Goal: Transaction & Acquisition: Purchase product/service

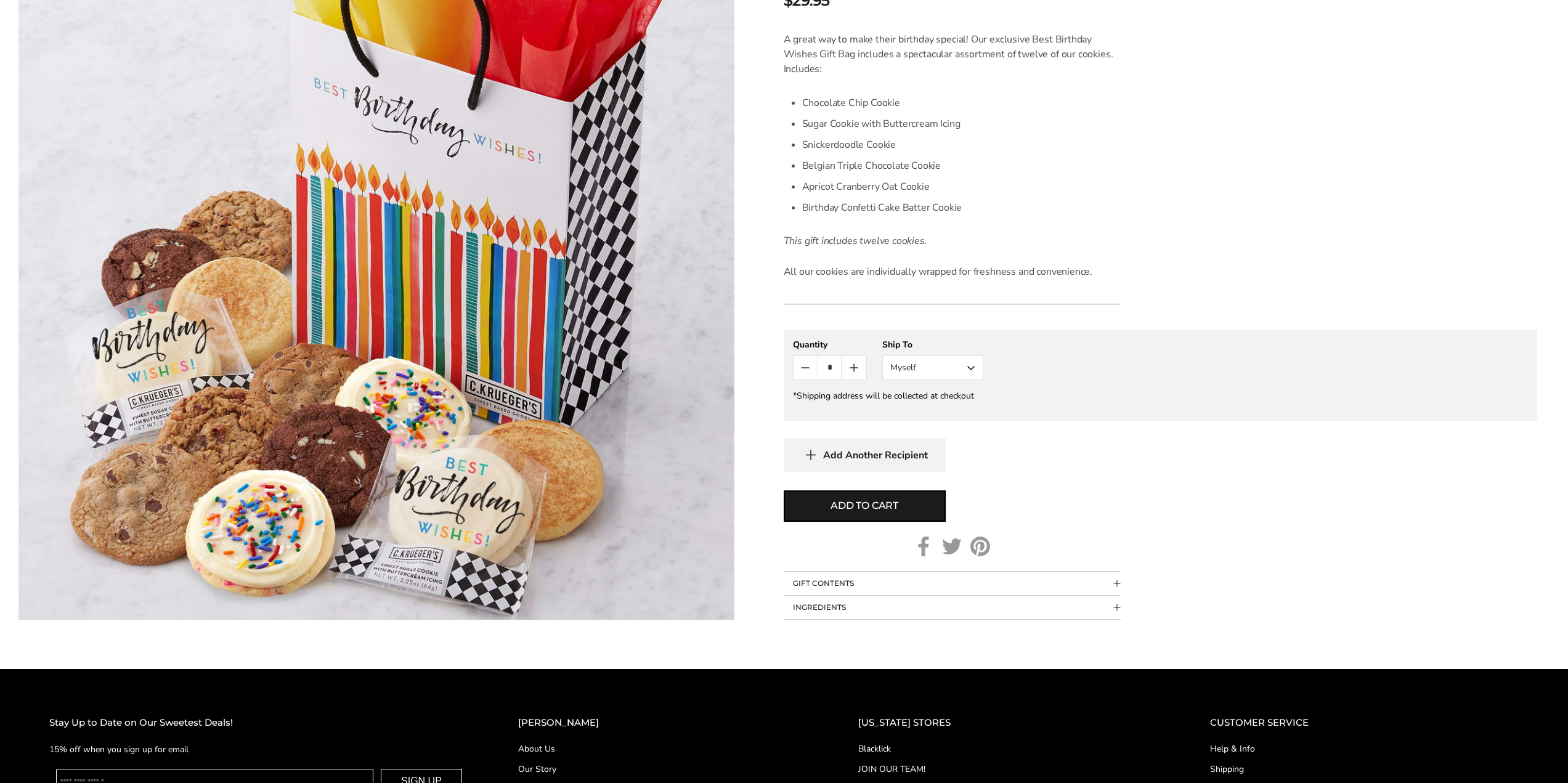
scroll to position [319, 0]
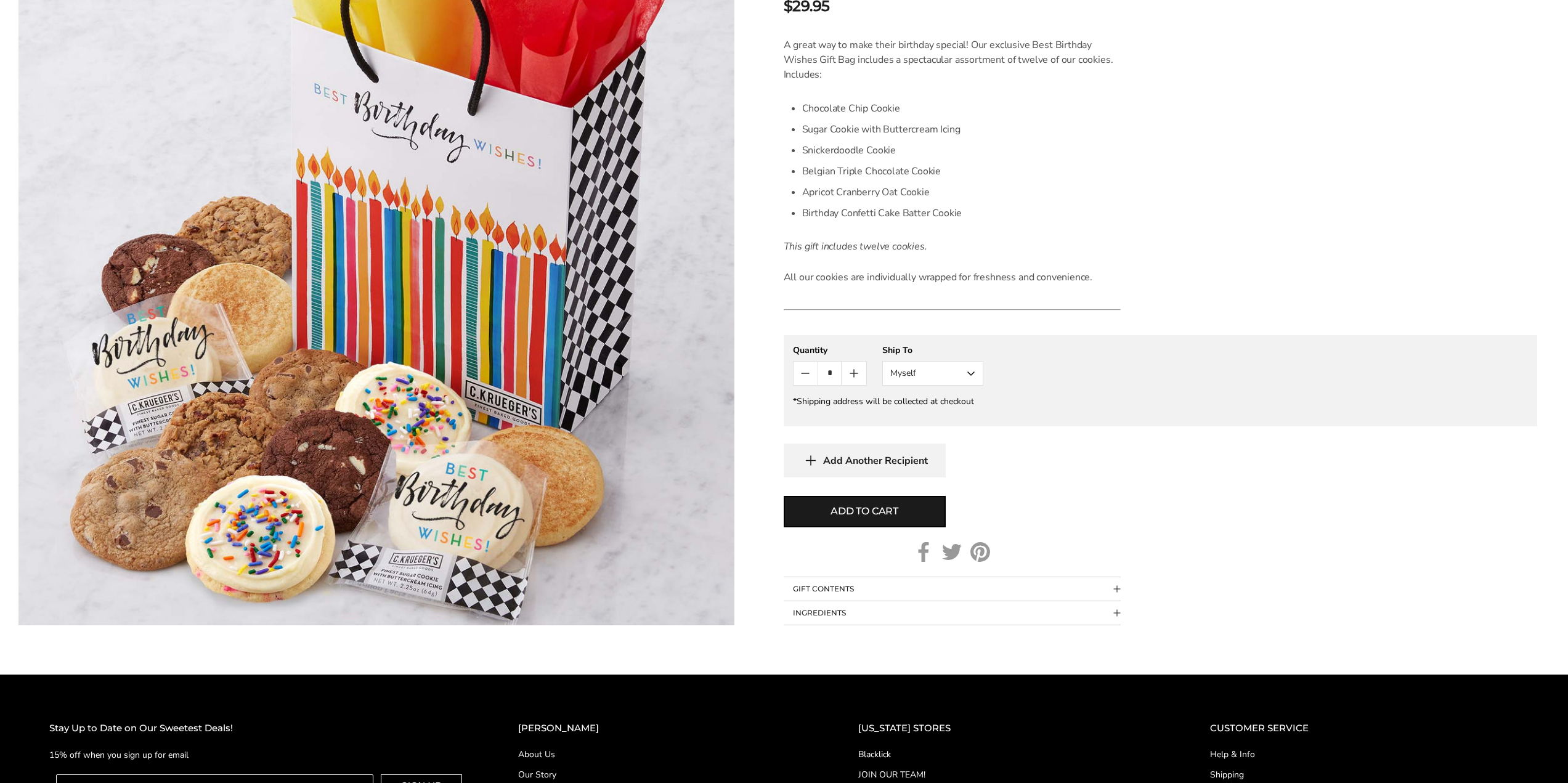
click at [915, 385] on button "Myself" at bounding box center [933, 373] width 101 height 25
click at [906, 419] on button "Other Recipient" at bounding box center [932, 418] width 100 height 22
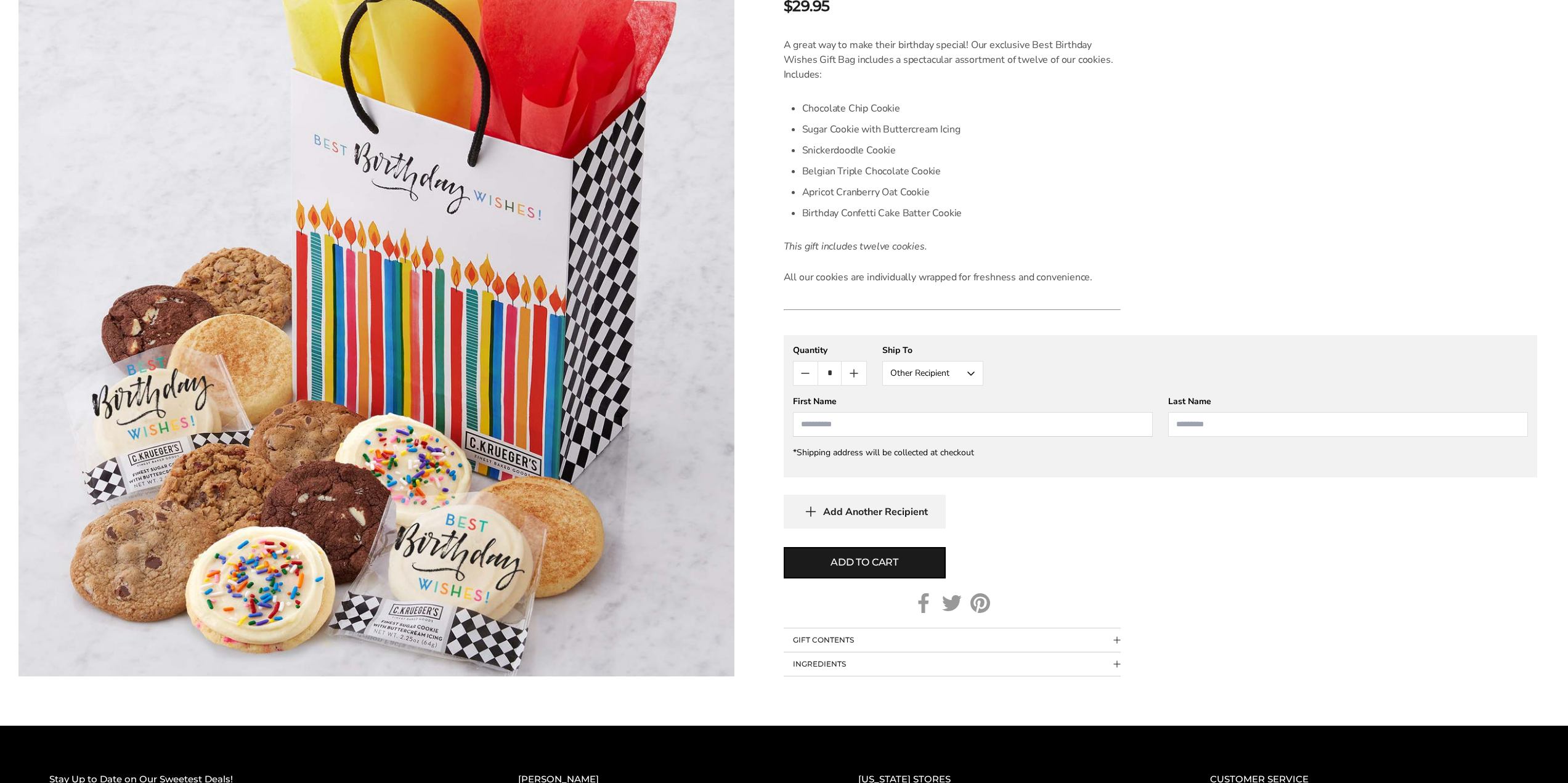
click at [964, 433] on input "First Name" at bounding box center [974, 425] width 360 height 25
type input "****"
type input "*********"
click at [870, 563] on span "Add to cart" at bounding box center [864, 563] width 67 height 15
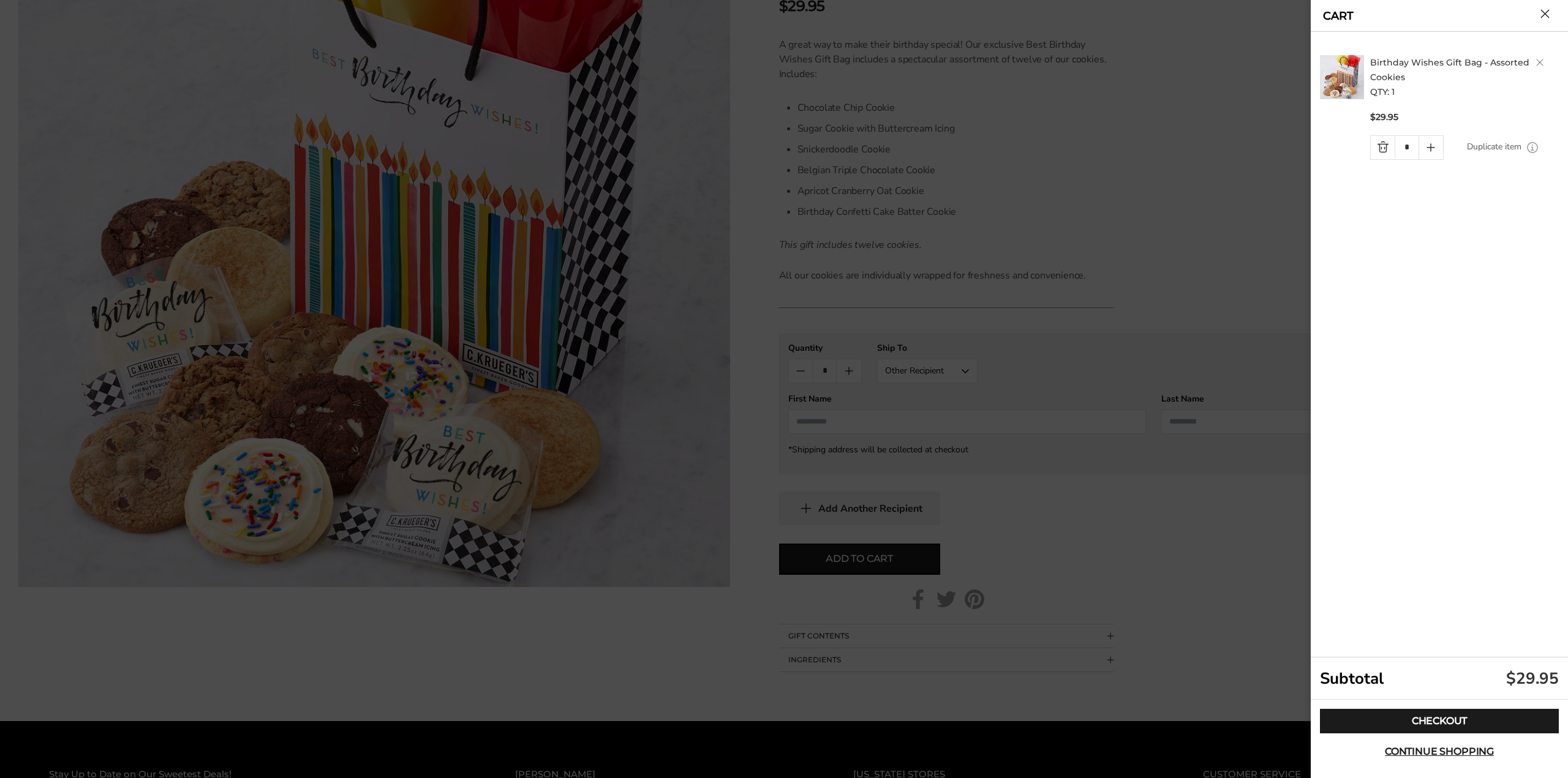
click at [1541, 18] on button "Close cart" at bounding box center [1545, 14] width 9 height 9
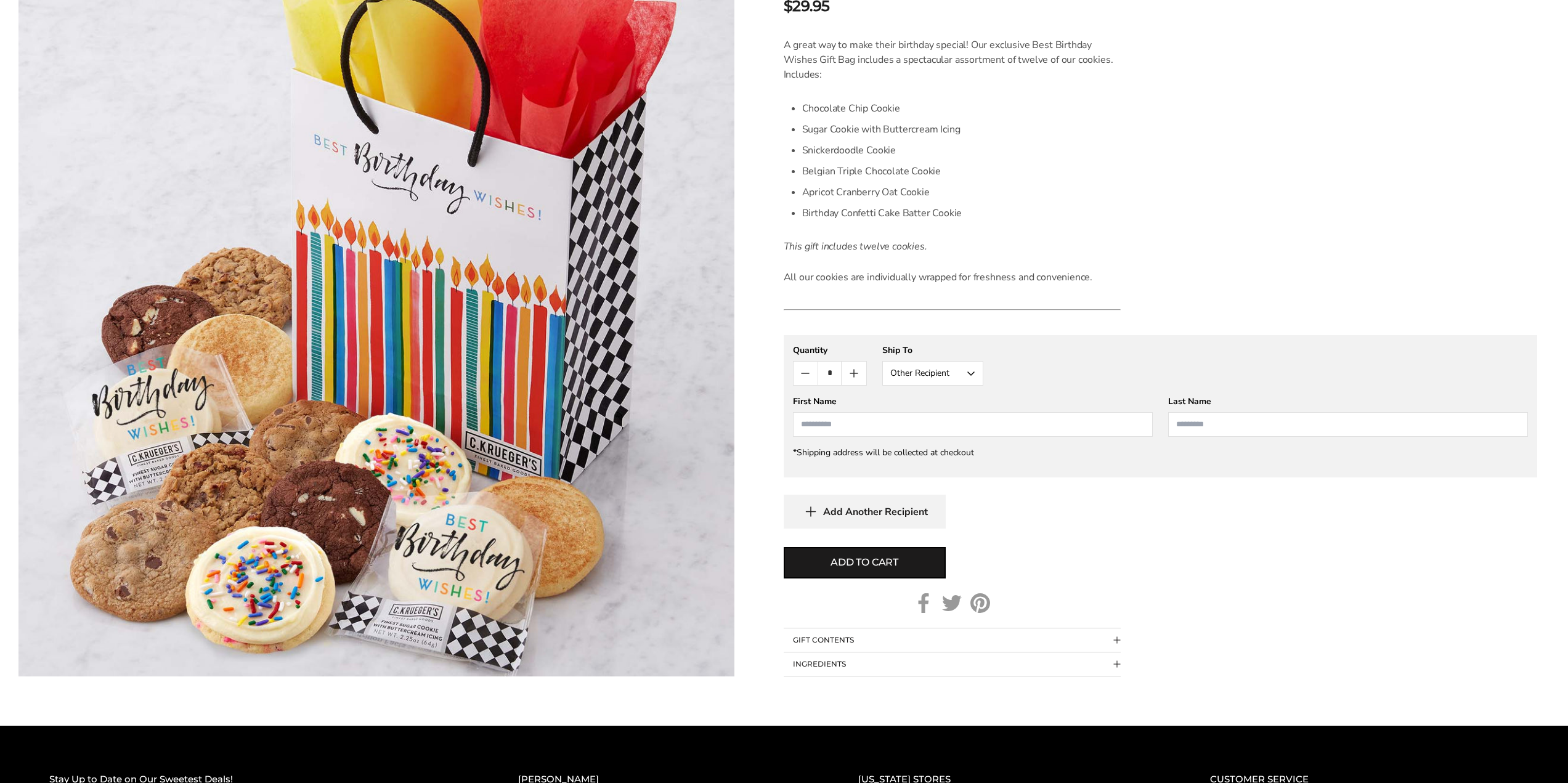
scroll to position [0, 0]
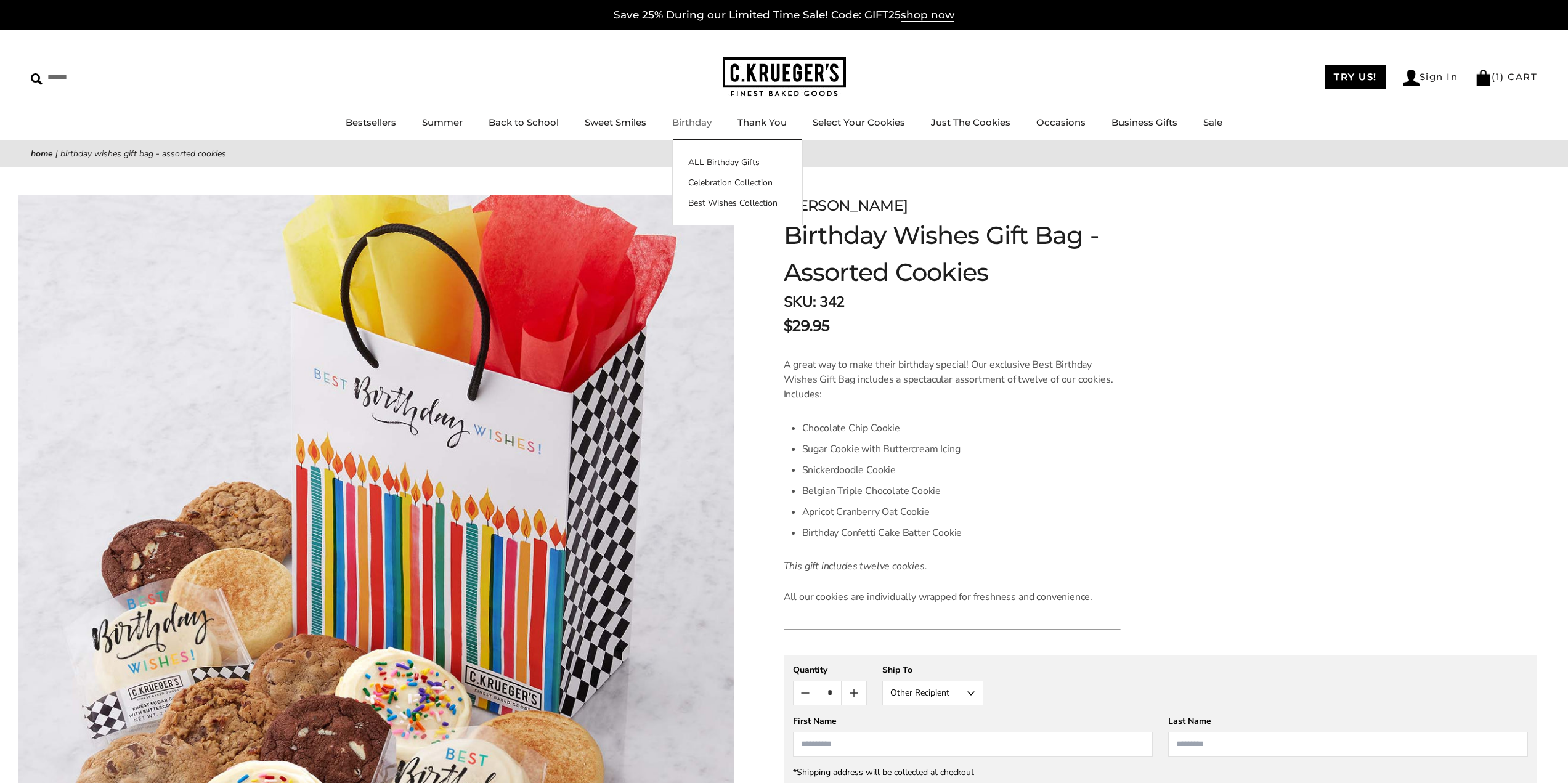
click at [705, 120] on link "Birthday" at bounding box center [692, 122] width 40 height 11
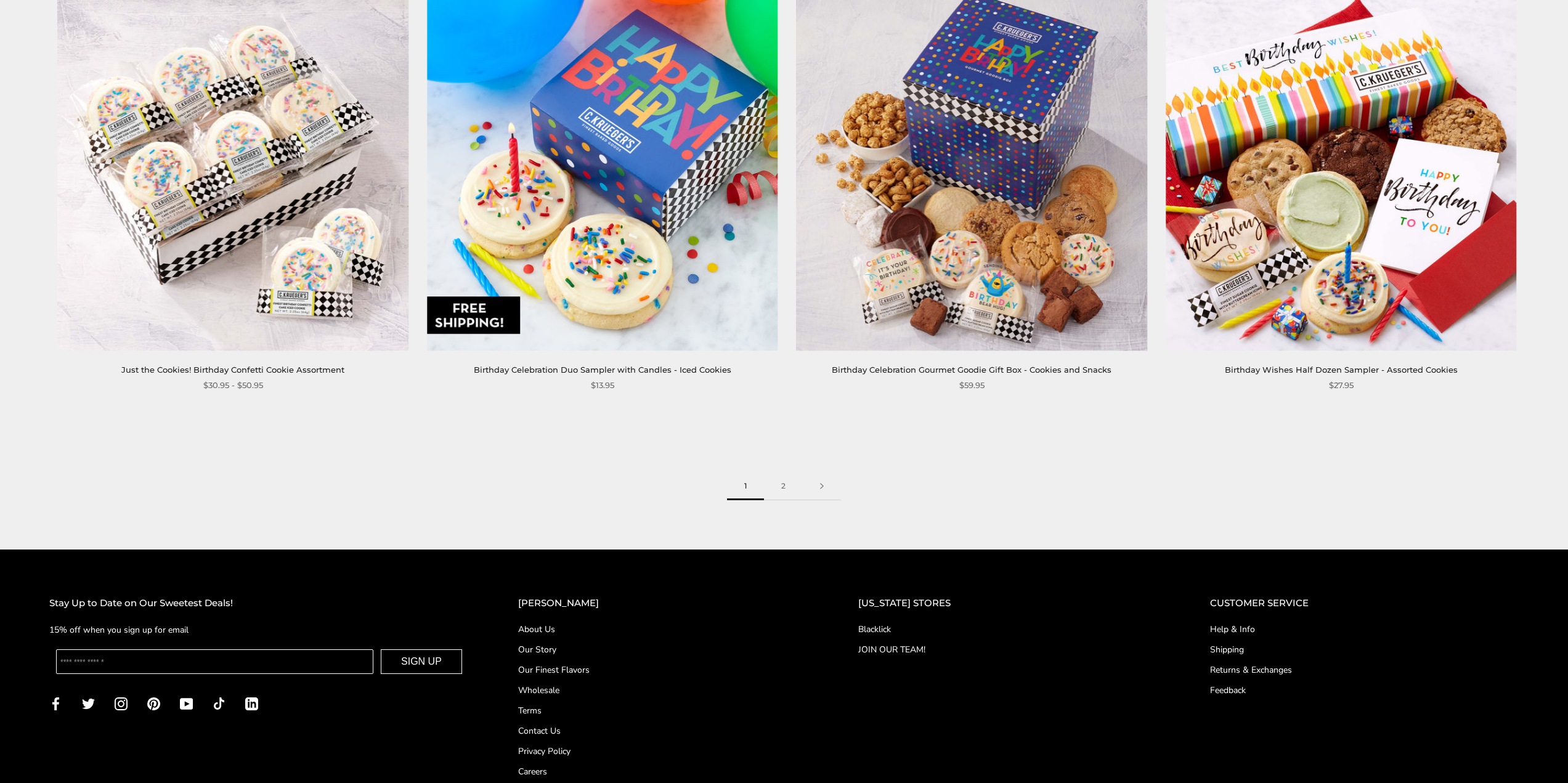
scroll to position [2341, 0]
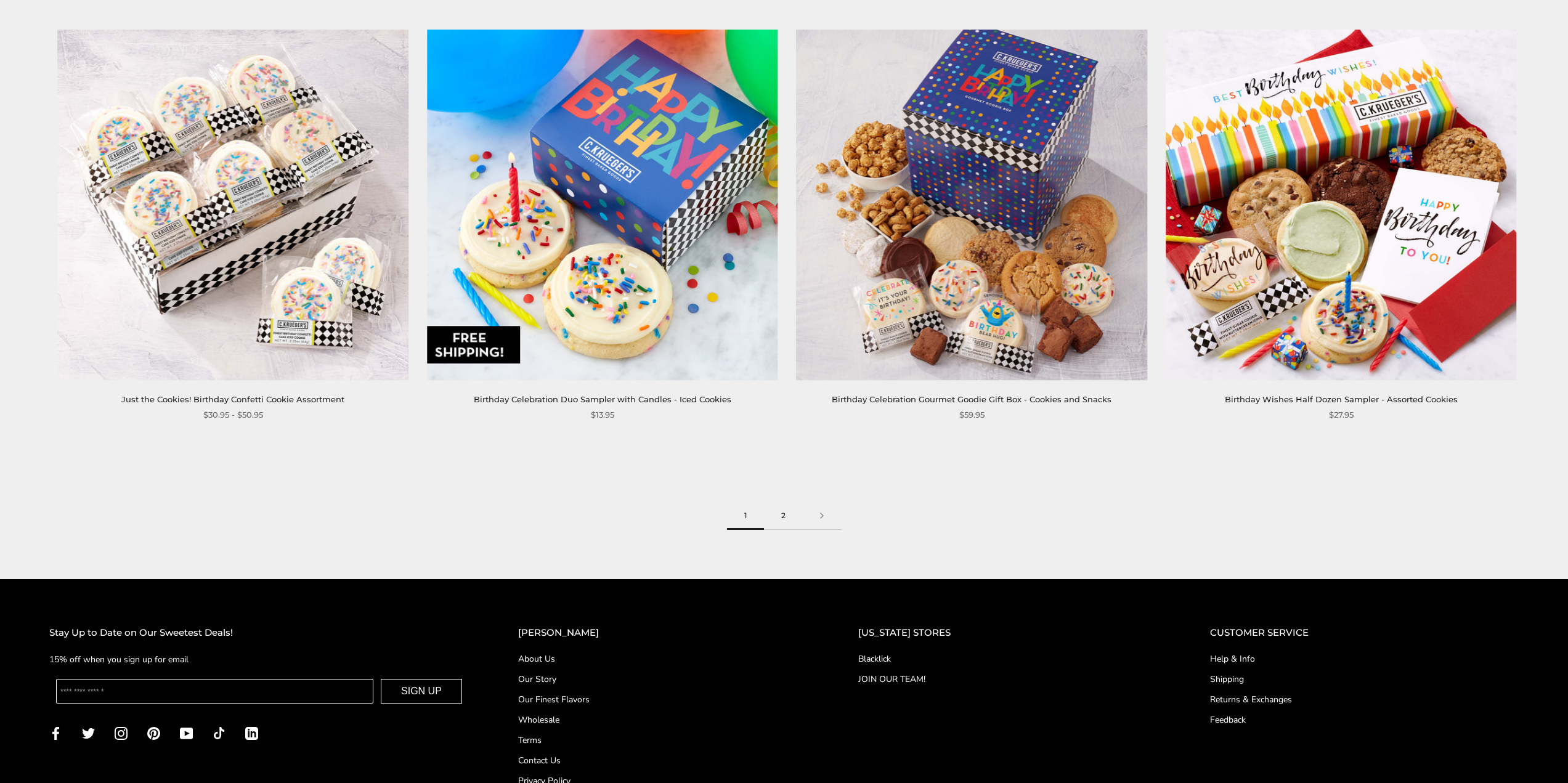
click at [780, 513] on link "2" at bounding box center [783, 516] width 39 height 27
